Goal: Check status: Check status

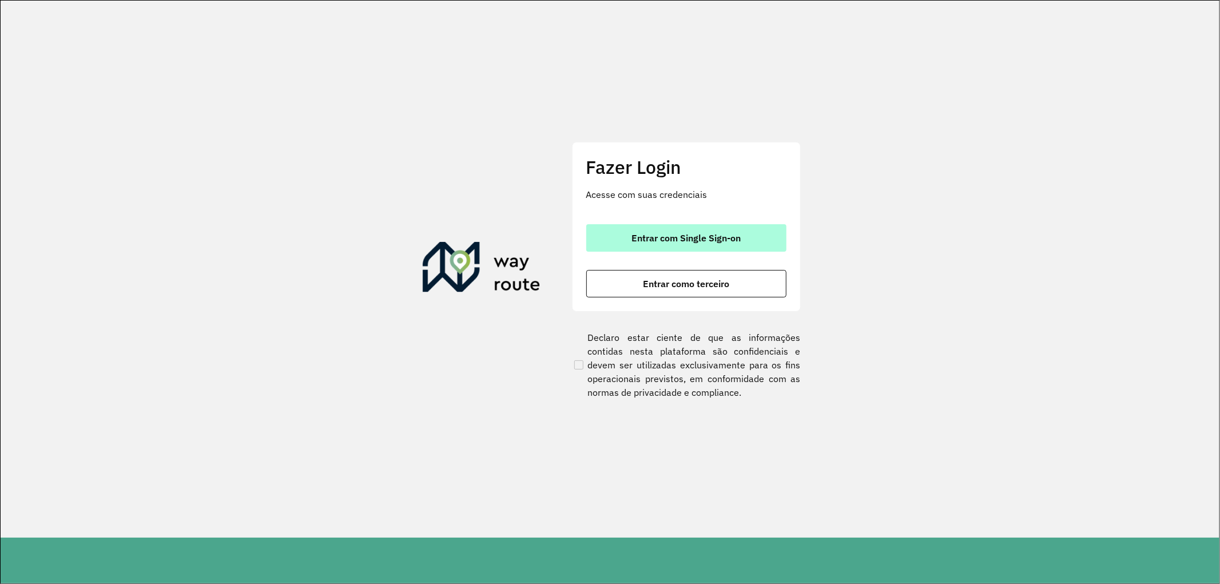
click at [633, 233] on span "Entrar com Single Sign-on" at bounding box center [686, 237] width 109 height 9
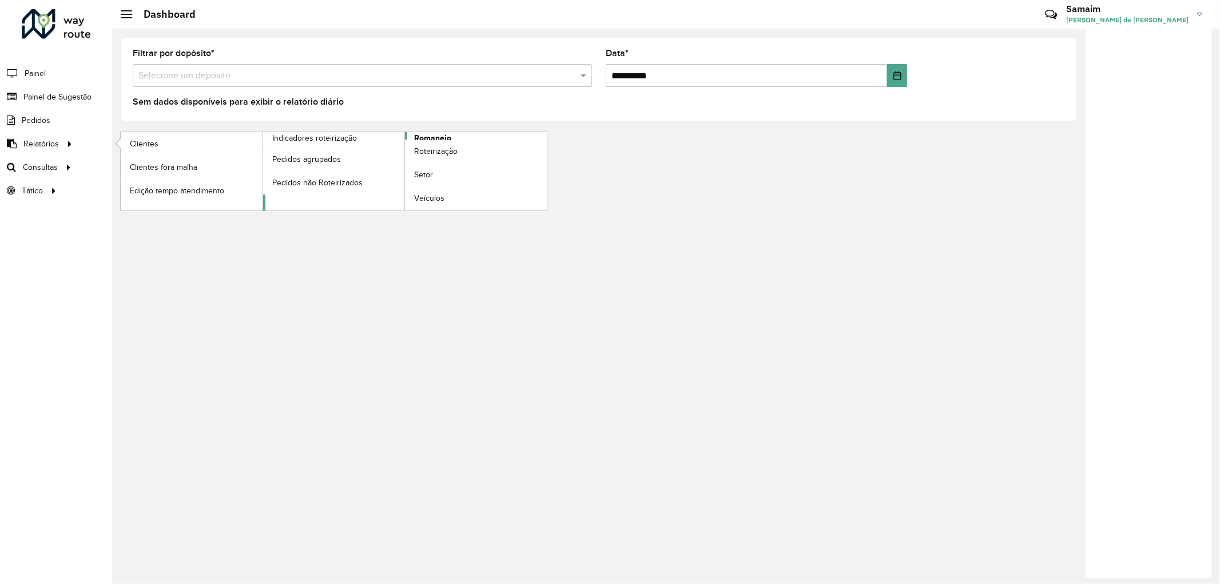
click at [454, 138] on link "Romaneio" at bounding box center [405, 171] width 284 height 78
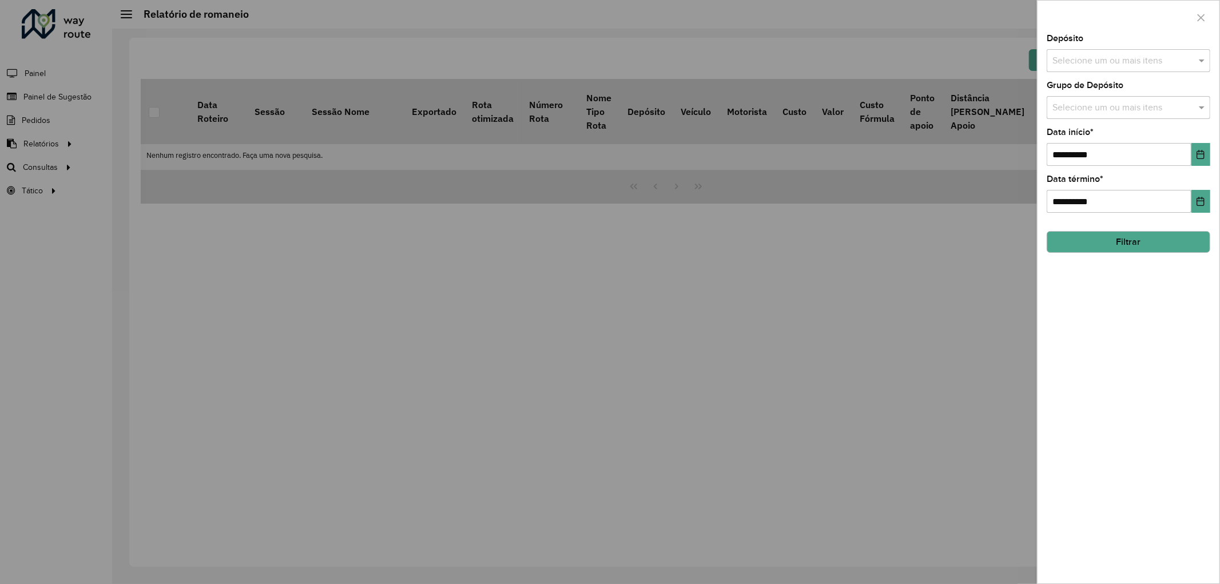
click at [1107, 59] on input "text" at bounding box center [1123, 61] width 146 height 14
click at [1076, 115] on div "AS - Pelotas" at bounding box center [1129, 118] width 163 height 19
click at [1078, 134] on div "CDD Pelotas" at bounding box center [1129, 137] width 163 height 19
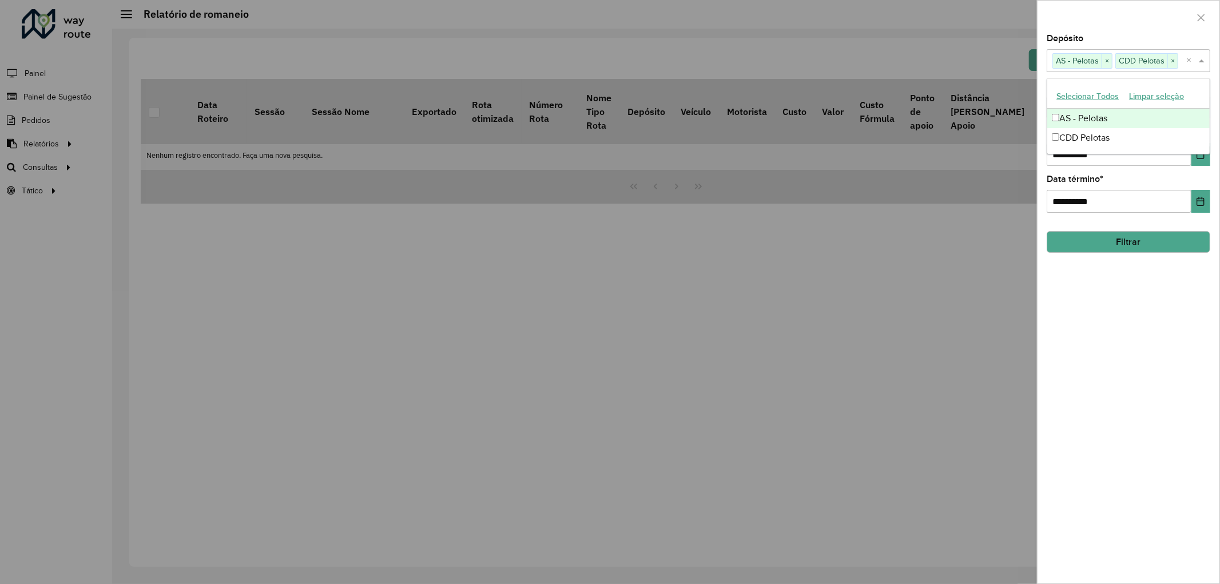
click at [1120, 31] on div at bounding box center [1129, 18] width 182 height 34
click at [1100, 109] on input "text" at bounding box center [1123, 108] width 146 height 14
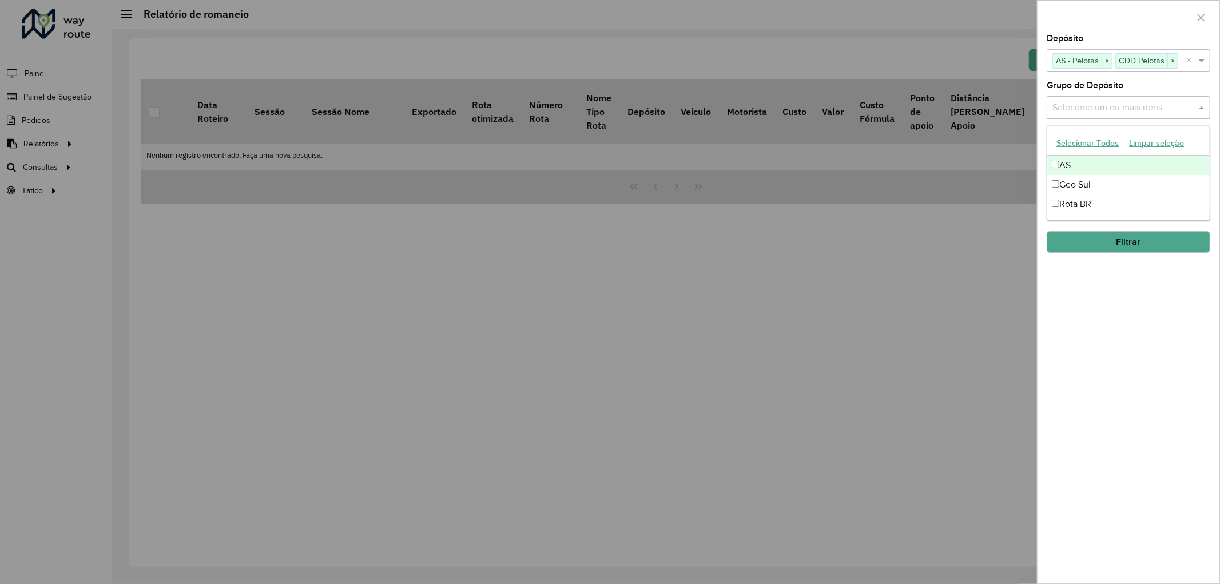
click at [1070, 173] on div "AS" at bounding box center [1129, 165] width 163 height 19
click at [1073, 185] on div "Geo Sul" at bounding box center [1129, 184] width 163 height 19
click at [1076, 193] on div "Geo Sul" at bounding box center [1129, 184] width 163 height 19
click at [1076, 198] on div "Rota BR" at bounding box center [1129, 204] width 163 height 19
click at [1076, 184] on div "Geo Sul" at bounding box center [1129, 184] width 163 height 19
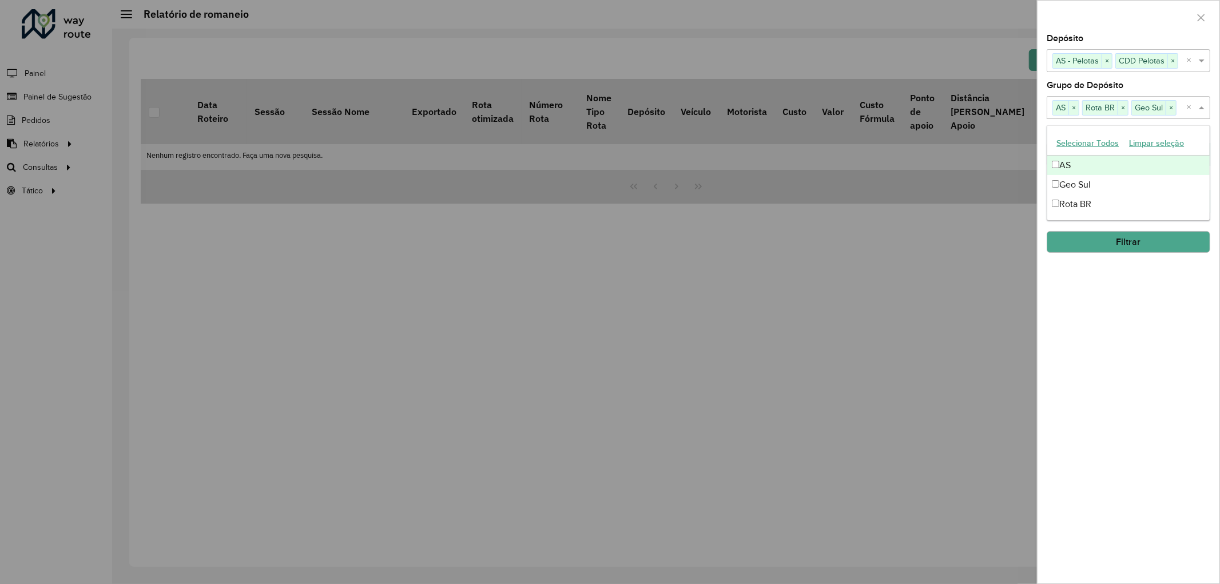
click at [1099, 37] on div "Depósito Selecione um ou mais itens AS - Pelotas × CDD Pelotas × ×" at bounding box center [1129, 53] width 164 height 38
click at [1195, 153] on button "Choose Date" at bounding box center [1201, 154] width 19 height 23
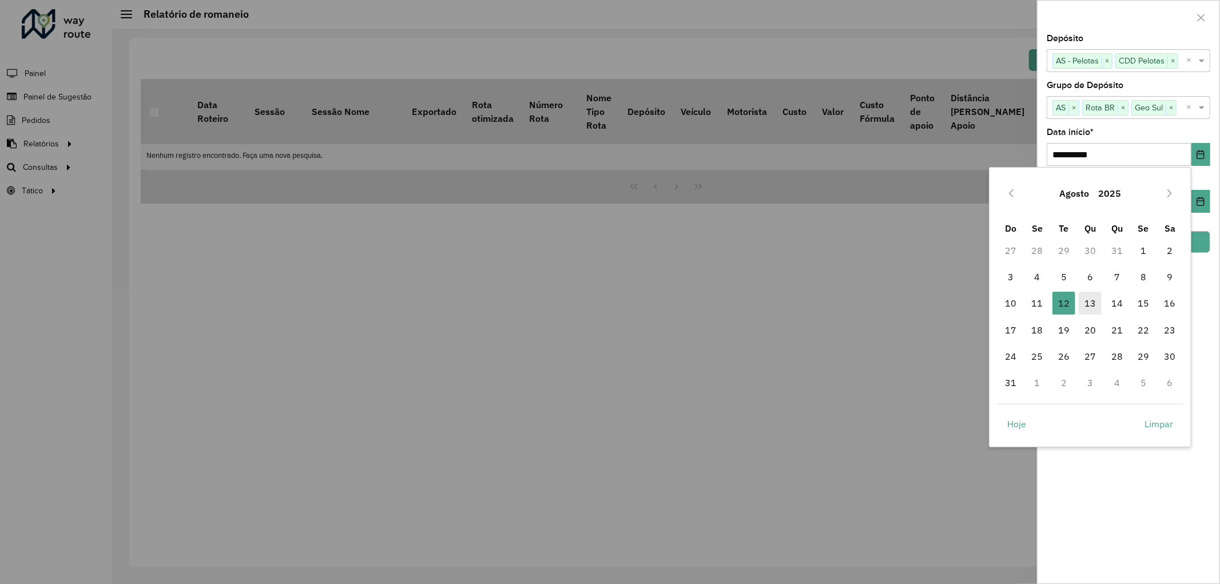
click at [1088, 303] on span "13" at bounding box center [1090, 303] width 23 height 23
type input "**********"
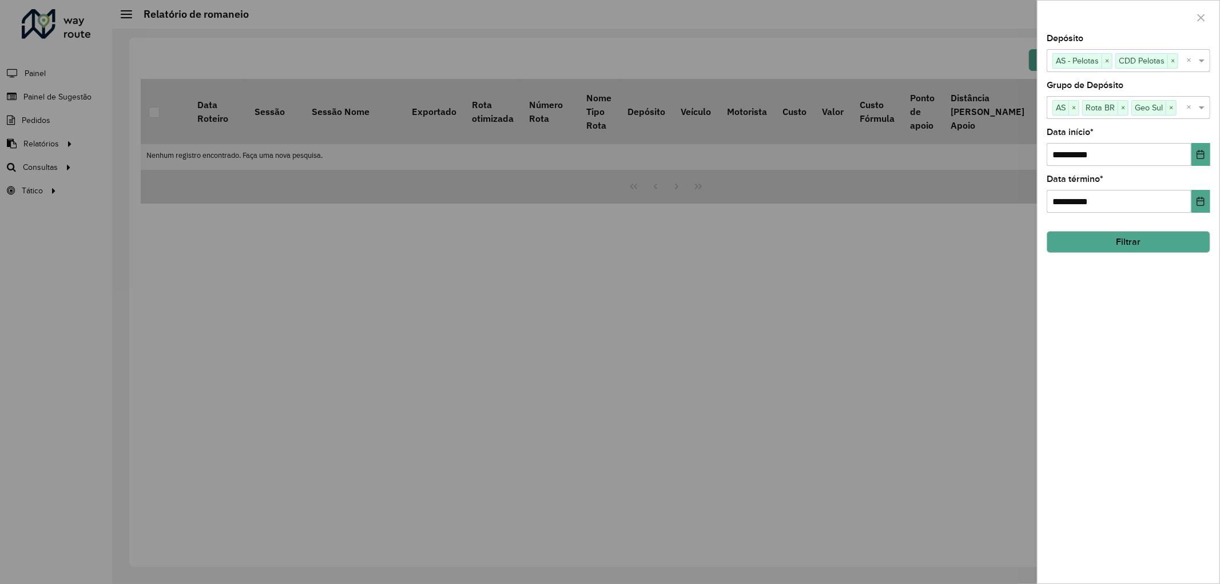
click at [1120, 250] on button "Filtrar" at bounding box center [1129, 242] width 164 height 22
